Goal: Find specific page/section: Find specific page/section

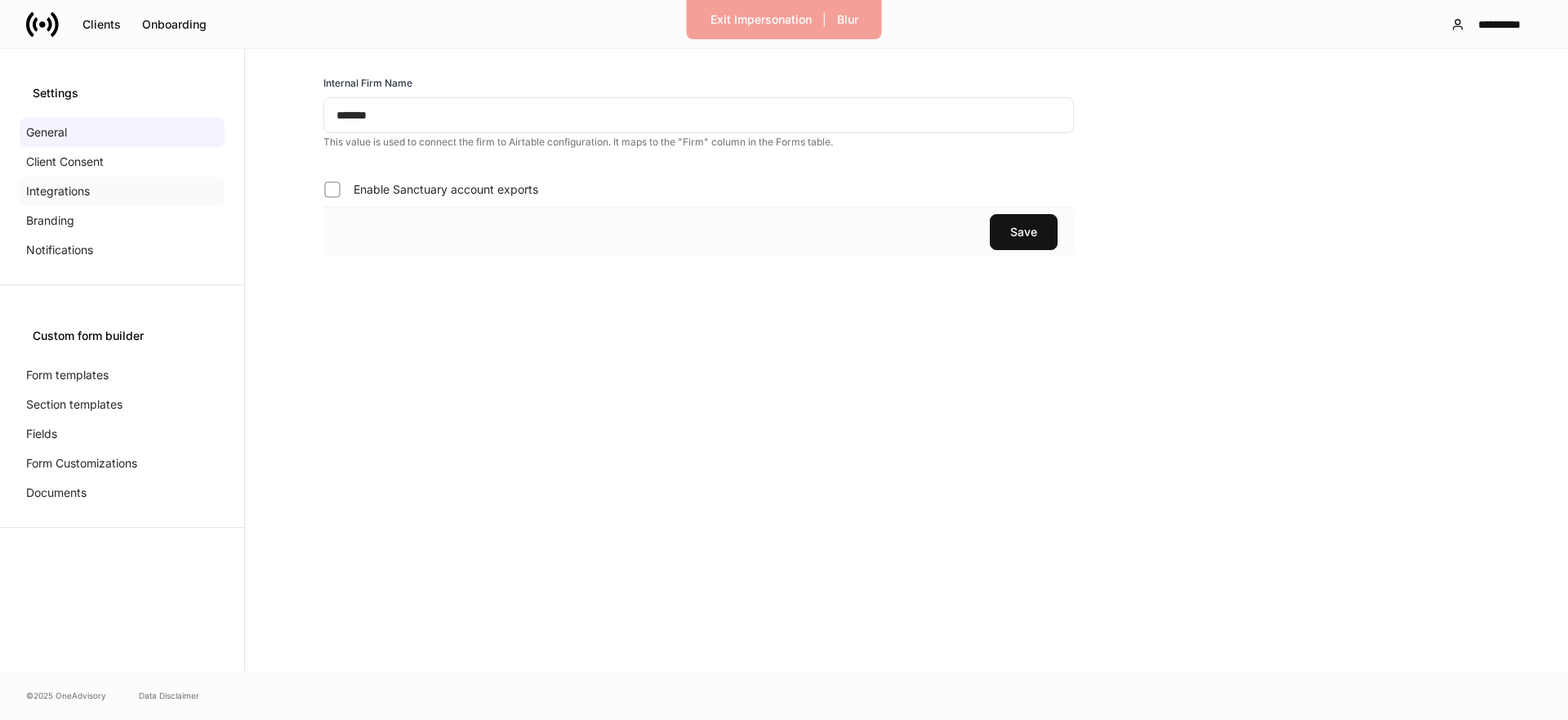
click at [71, 191] on p "Integrations" at bounding box center [58, 191] width 64 height 17
